Goal: Navigation & Orientation: Find specific page/section

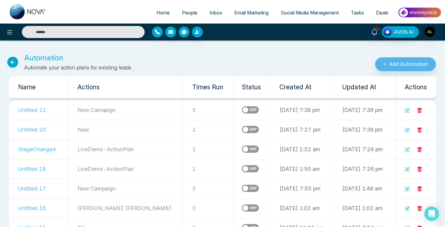
click at [15, 62] on icon at bounding box center [12, 62] width 11 height 11
select select "*"
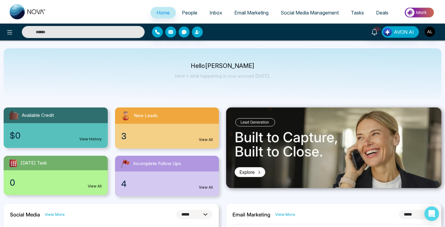
click at [148, 134] on div "3 View All" at bounding box center [167, 136] width 104 height 25
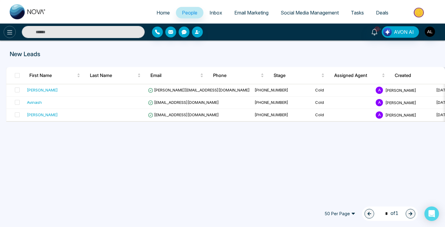
click at [10, 30] on icon at bounding box center [9, 32] width 7 height 7
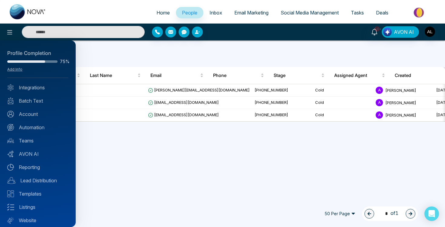
click at [40, 119] on div "Profile Completion 75% Add Info Integrations Batch Text Account Automation Team…" at bounding box center [38, 134] width 76 height 187
click at [57, 176] on div "Profile Completion 75% Add Info Integrations Batch Text Account Automation Team…" at bounding box center [38, 134] width 76 height 187
click at [53, 182] on link "Lead Distribution" at bounding box center [37, 180] width 61 height 7
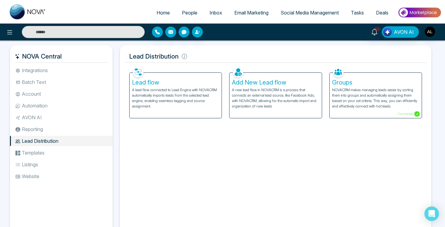
click at [35, 129] on li "Reporting" at bounding box center [61, 129] width 103 height 10
